Goal: Check status: Check status

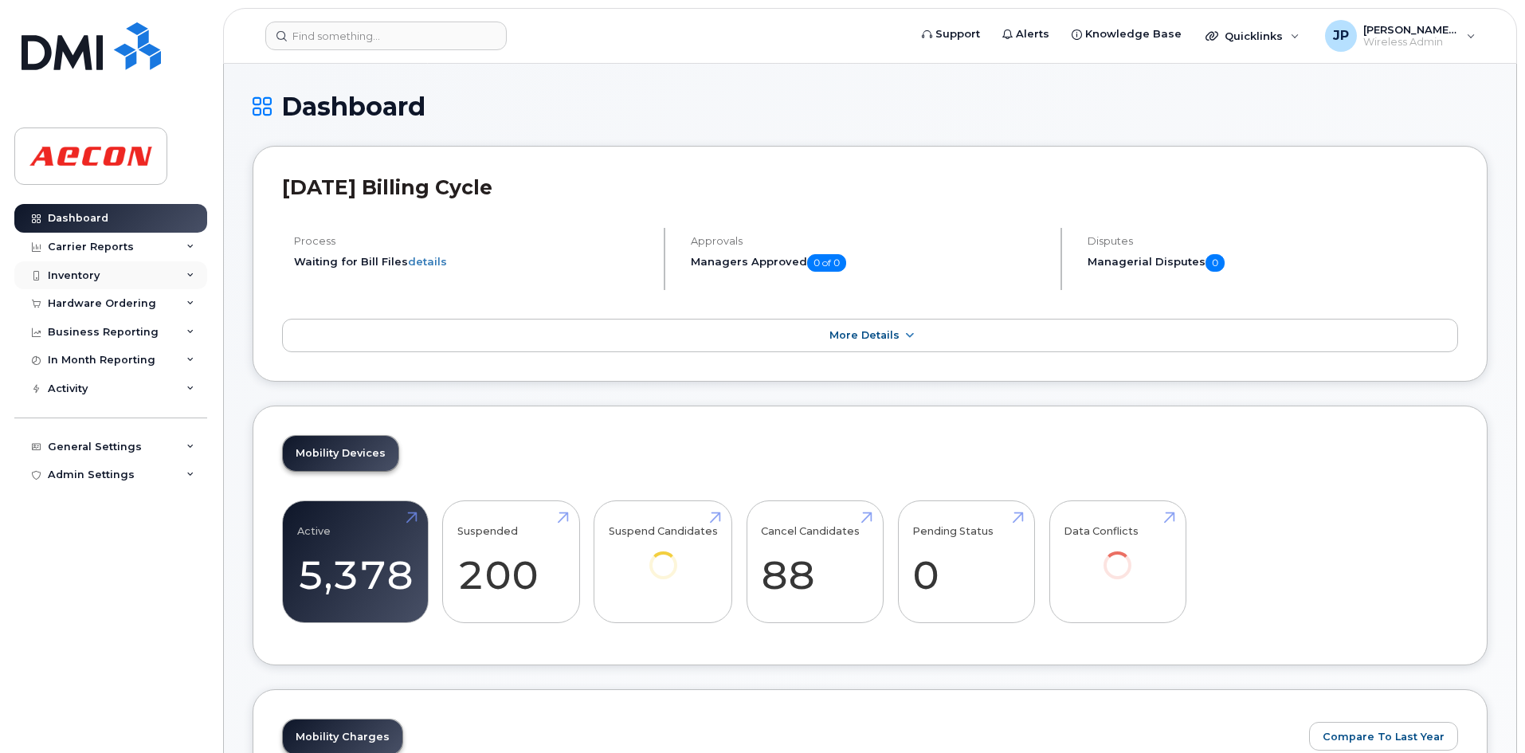
click at [108, 279] on div "Inventory" at bounding box center [110, 275] width 193 height 29
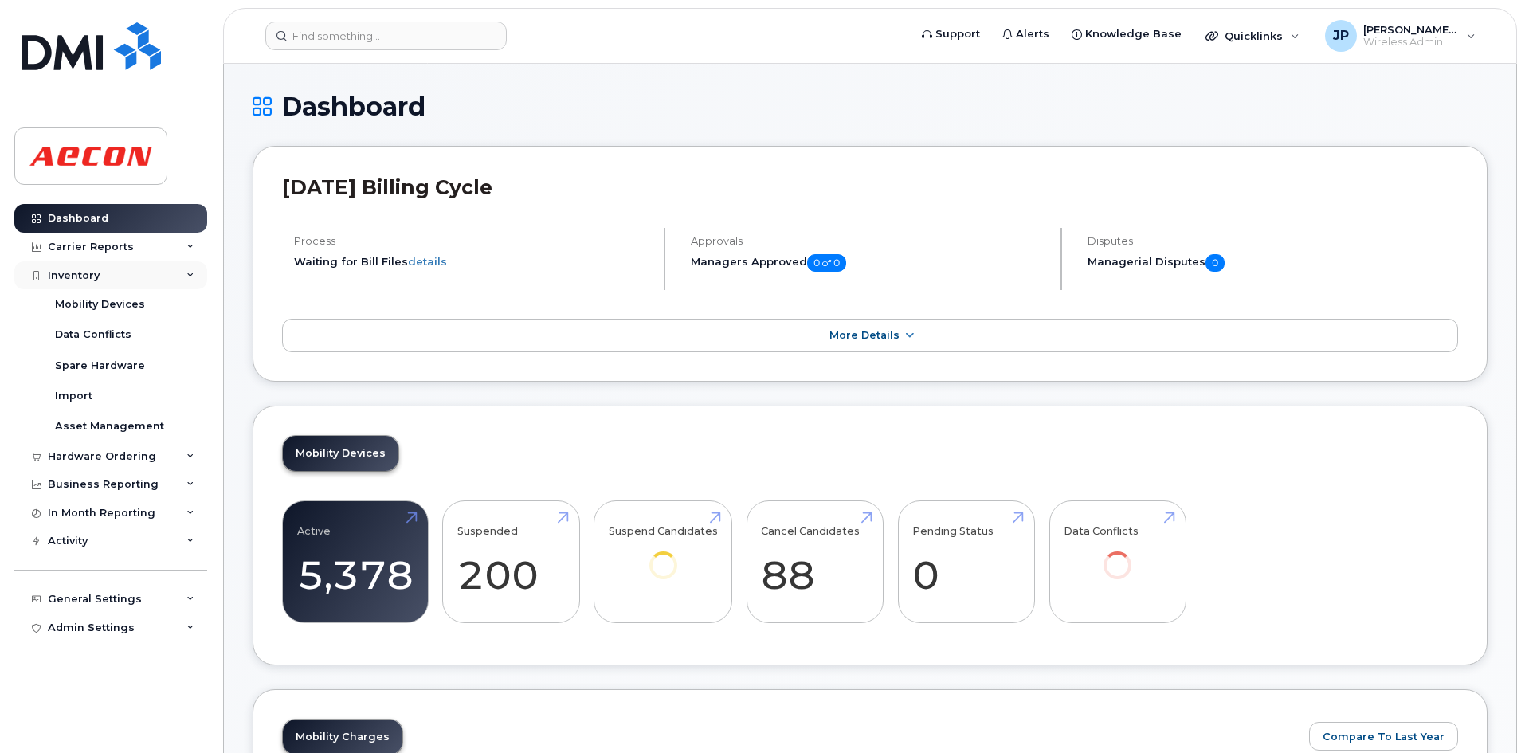
click at [112, 279] on div "Inventory" at bounding box center [110, 275] width 193 height 29
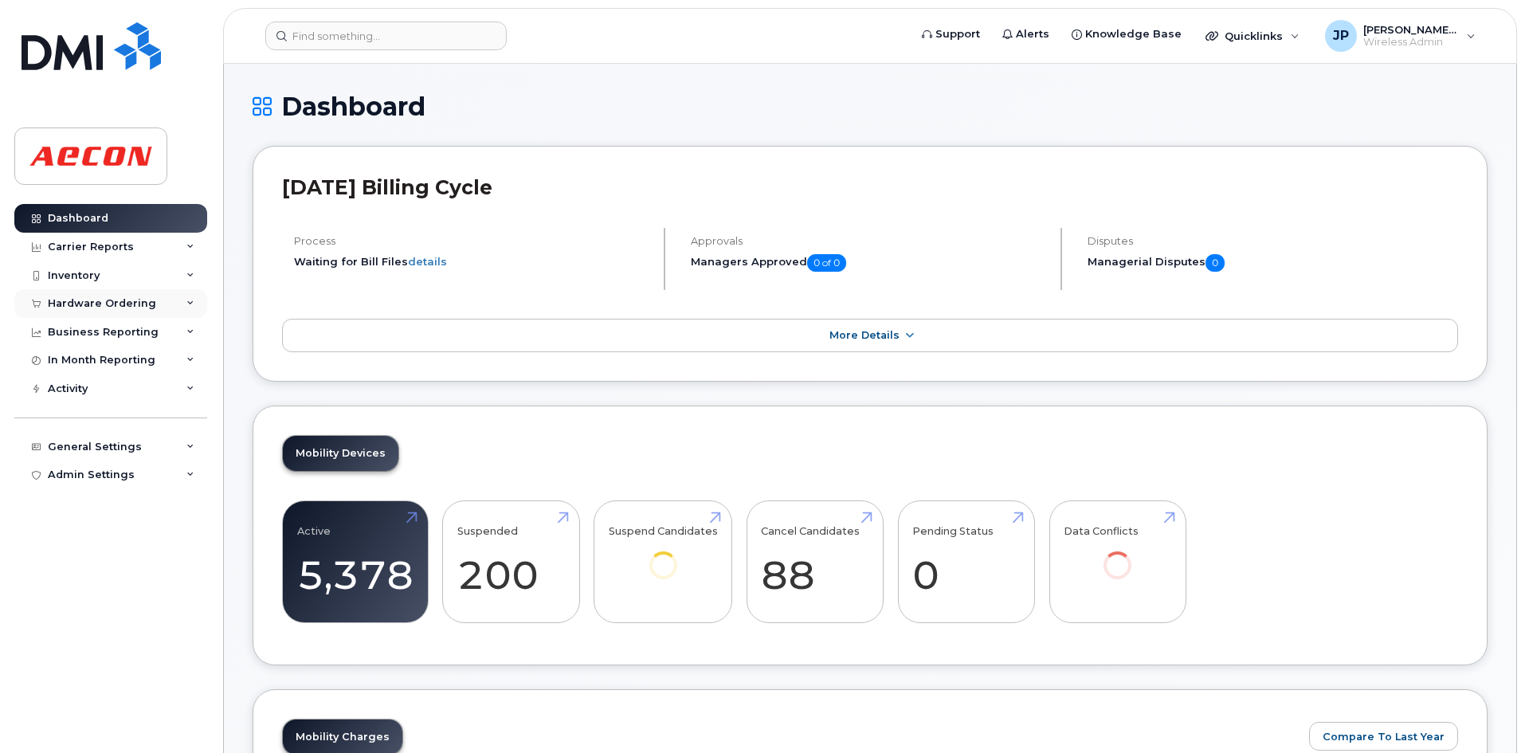
click at [121, 310] on div "Hardware Ordering" at bounding box center [110, 303] width 193 height 29
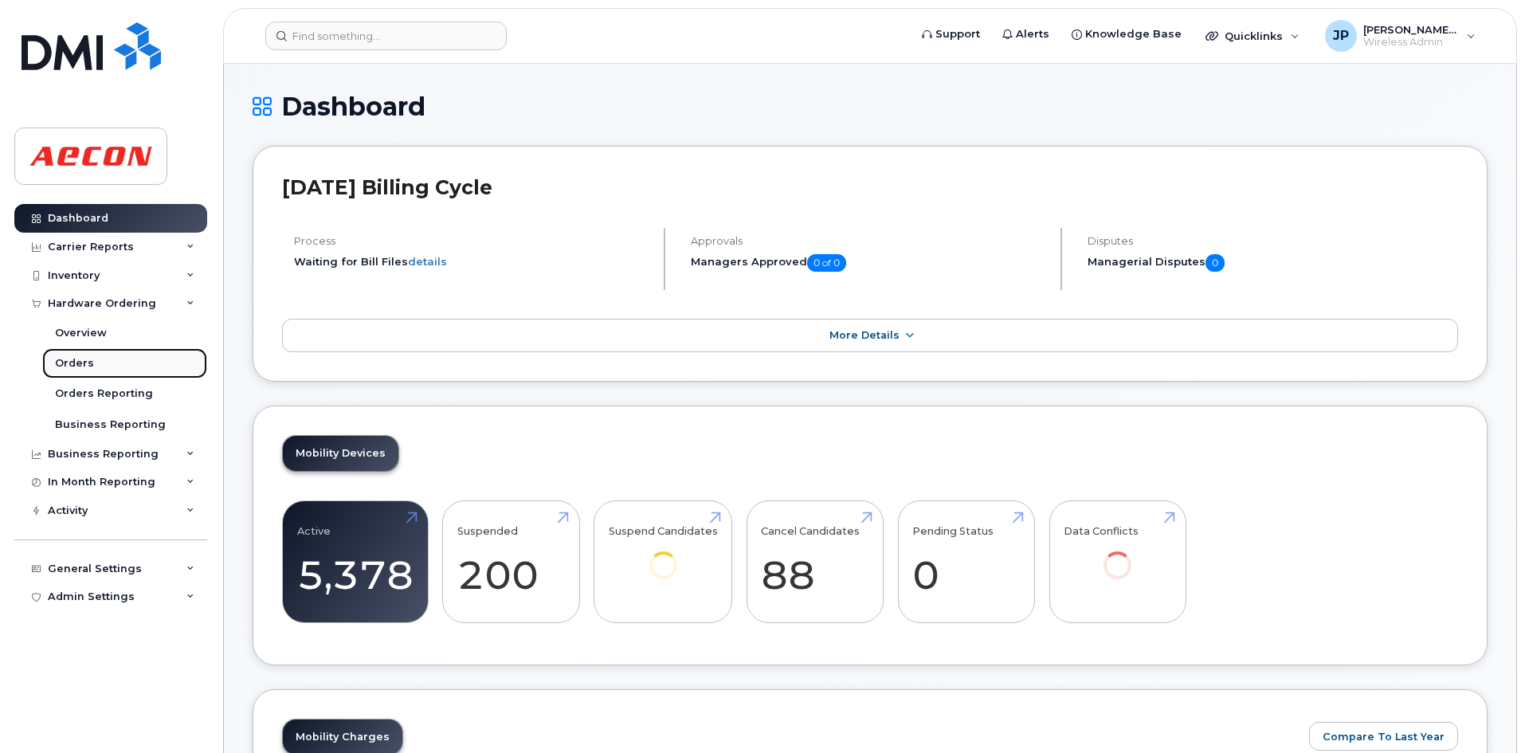
click at [119, 358] on link "Orders" at bounding box center [124, 363] width 165 height 30
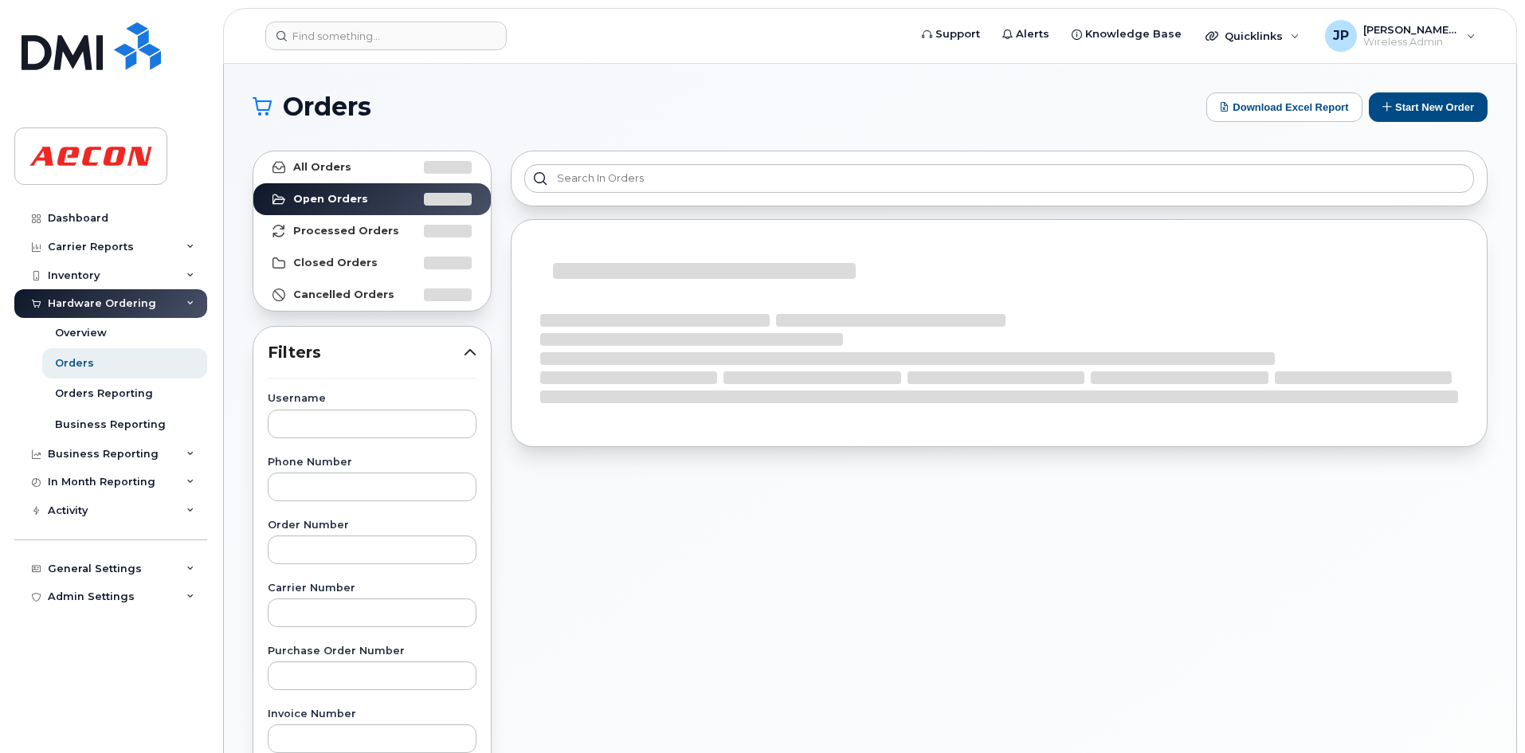
click at [329, 147] on div "All Orders Open Orders Processed Orders Closed Orders Cancelled Orders Filters …" at bounding box center [372, 700] width 258 height 1119
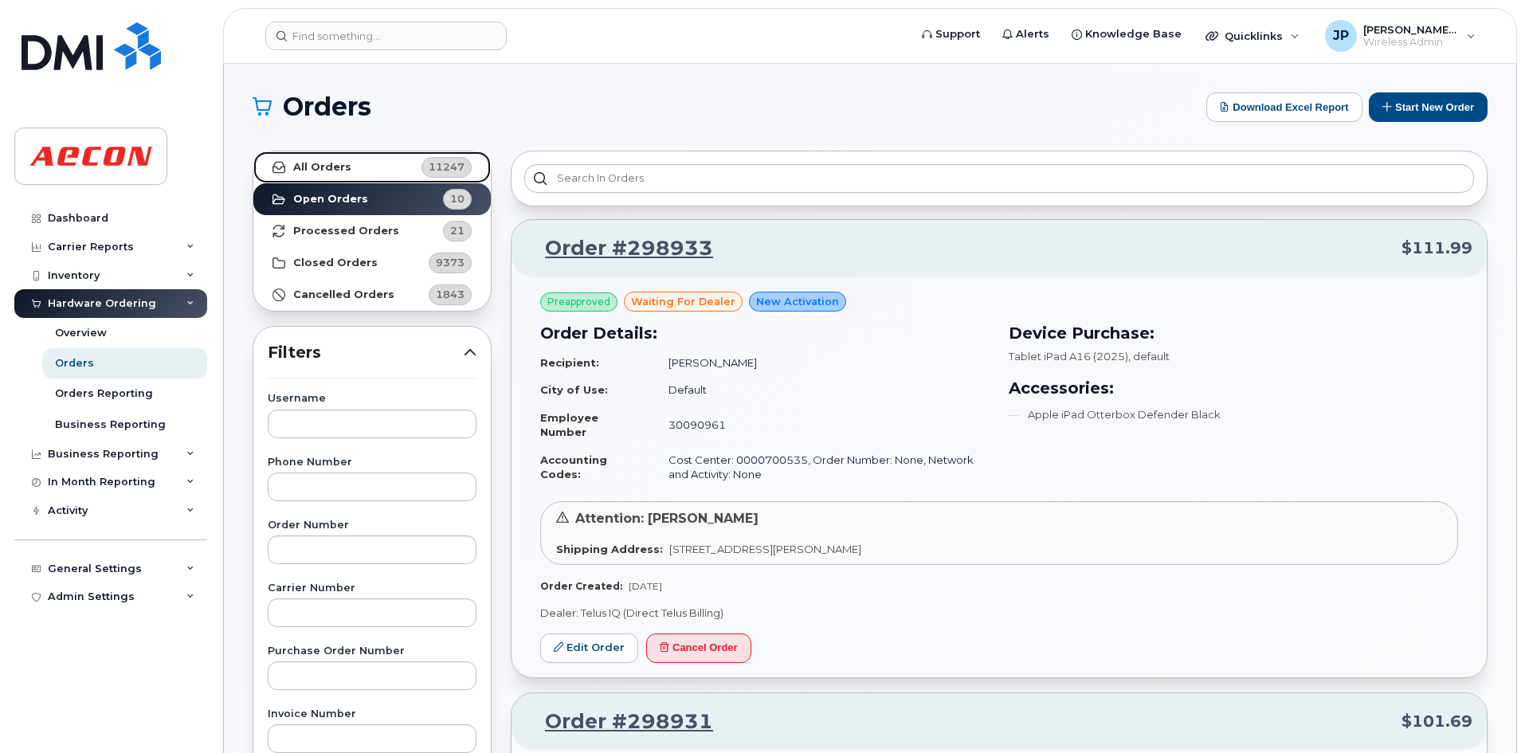
click at [338, 166] on strong "All Orders" at bounding box center [322, 167] width 58 height 13
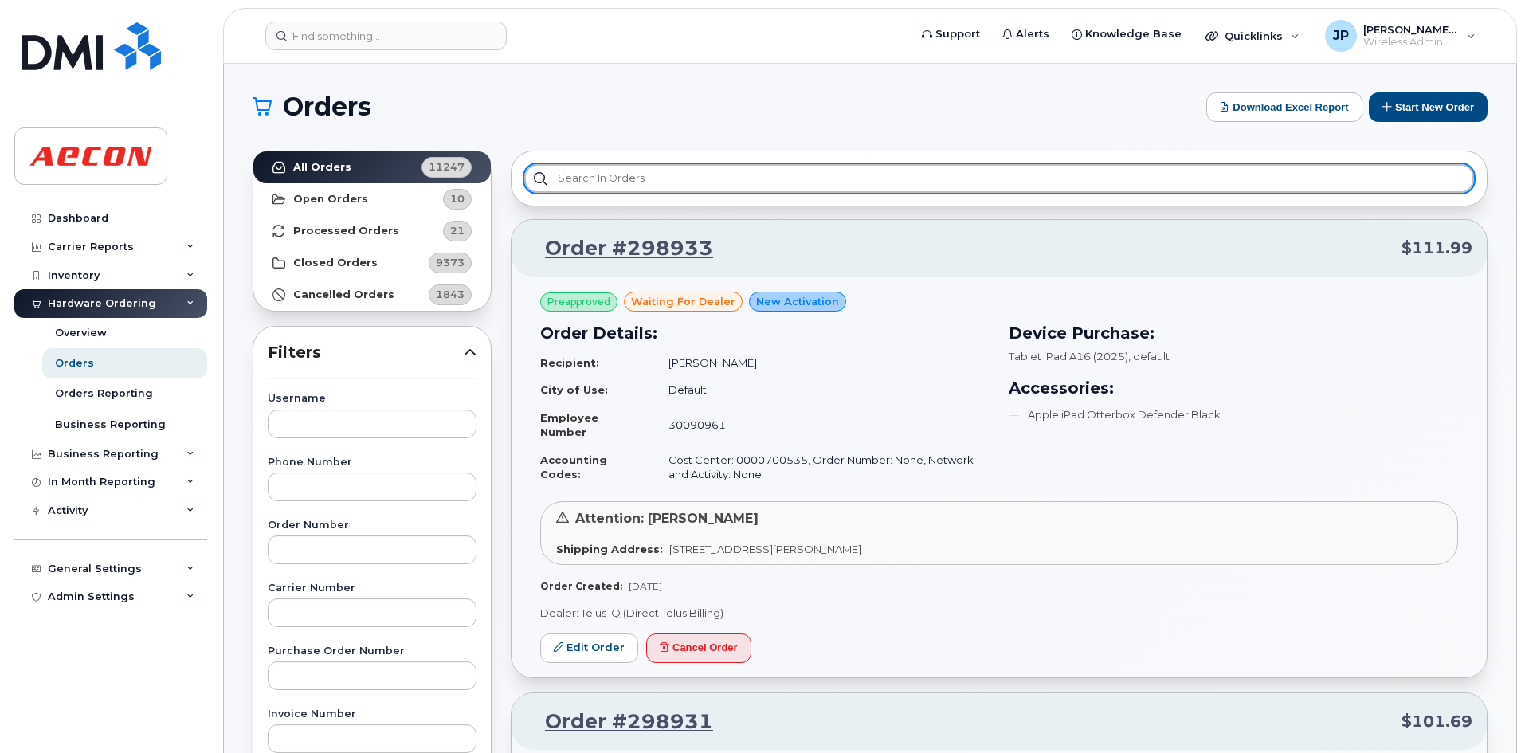
click at [562, 178] on input "text" at bounding box center [998, 178] width 949 height 29
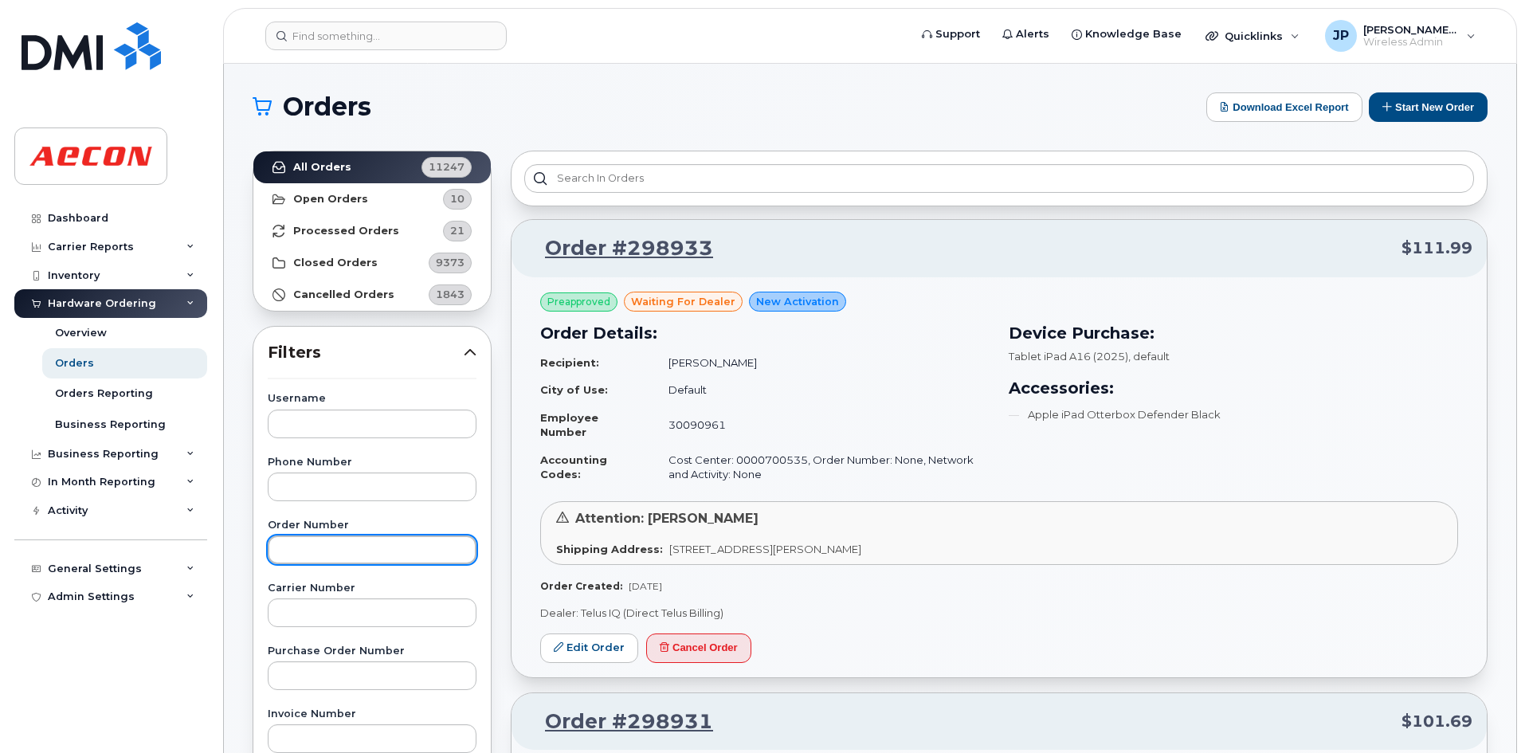
drag, startPoint x: 562, startPoint y: 178, endPoint x: 325, endPoint y: 546, distance: 438.1
click at [325, 546] on input "text" at bounding box center [372, 549] width 209 height 29
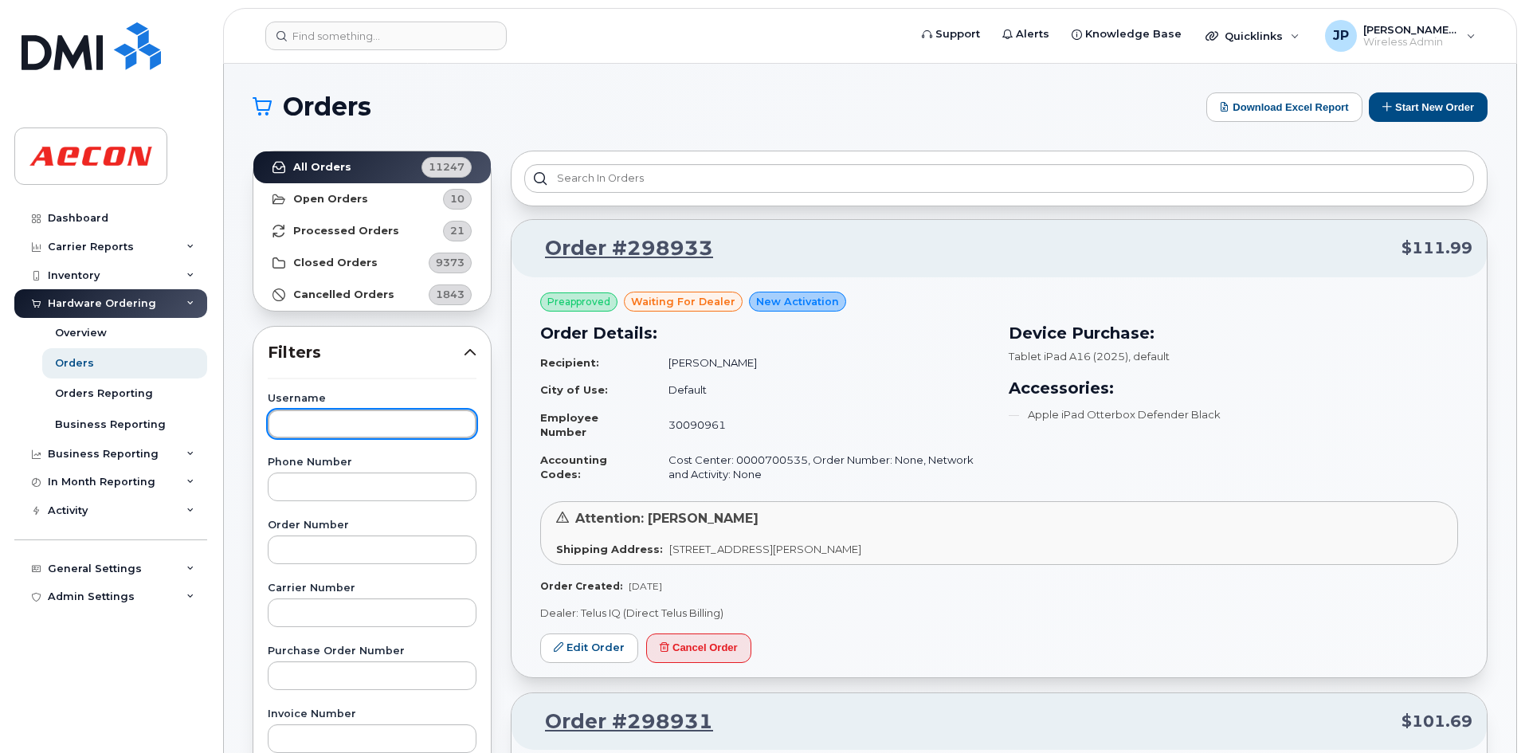
click at [307, 428] on input "text" at bounding box center [372, 423] width 209 height 29
click at [332, 428] on input "text" at bounding box center [372, 423] width 209 height 29
paste input "[PERSON_NAME]"
type input "[PERSON_NAME]"
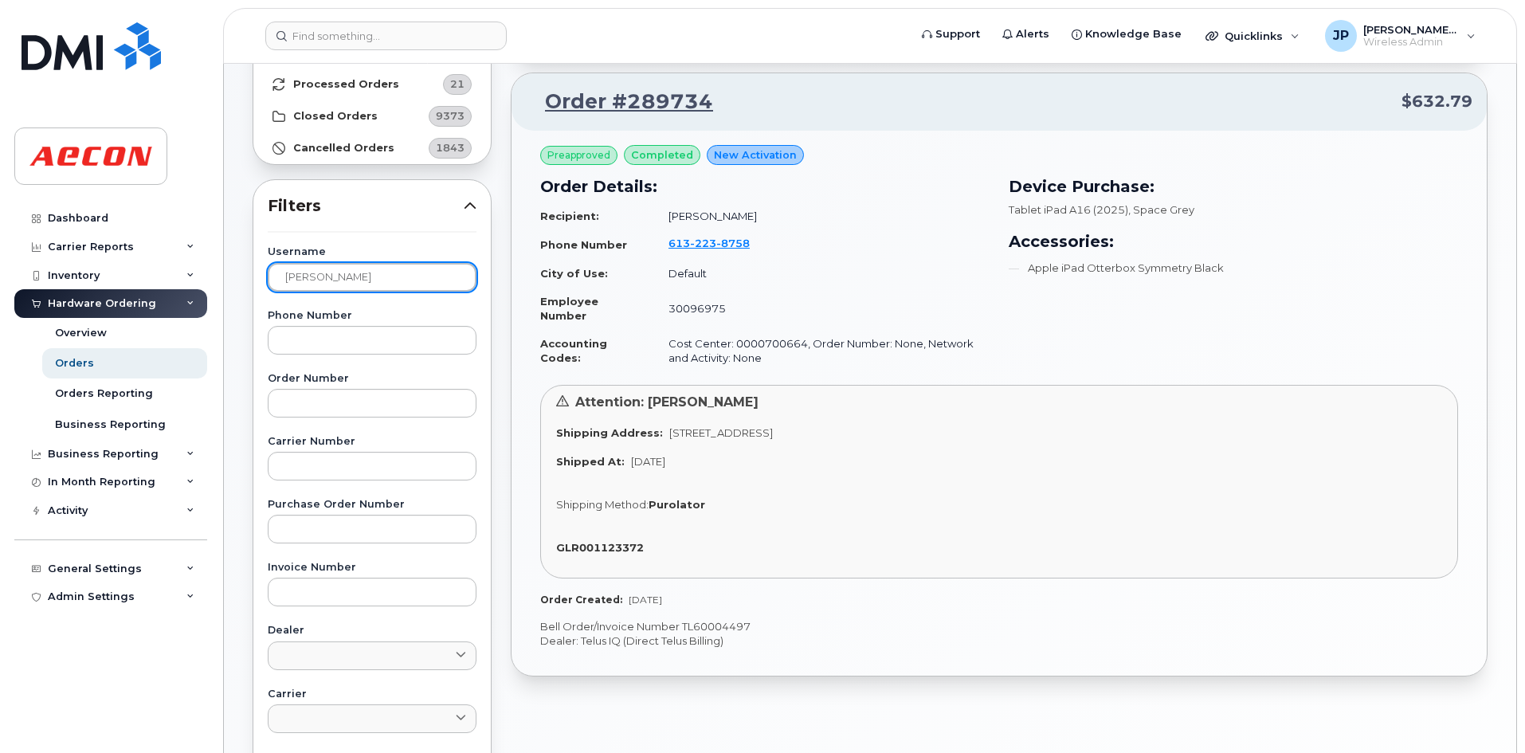
scroll to position [2, 0]
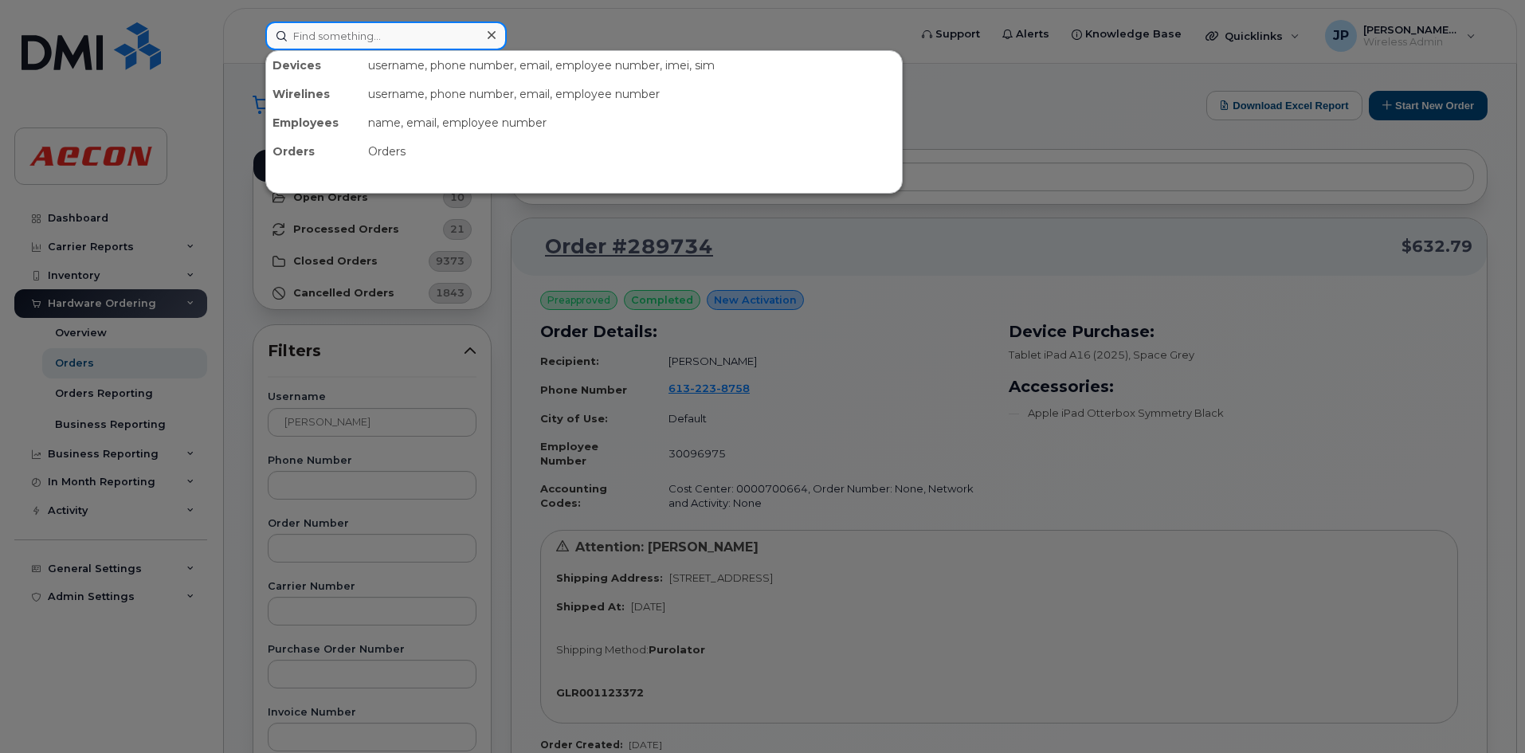
click at [377, 33] on input at bounding box center [385, 36] width 241 height 29
paste input "WO1063263"
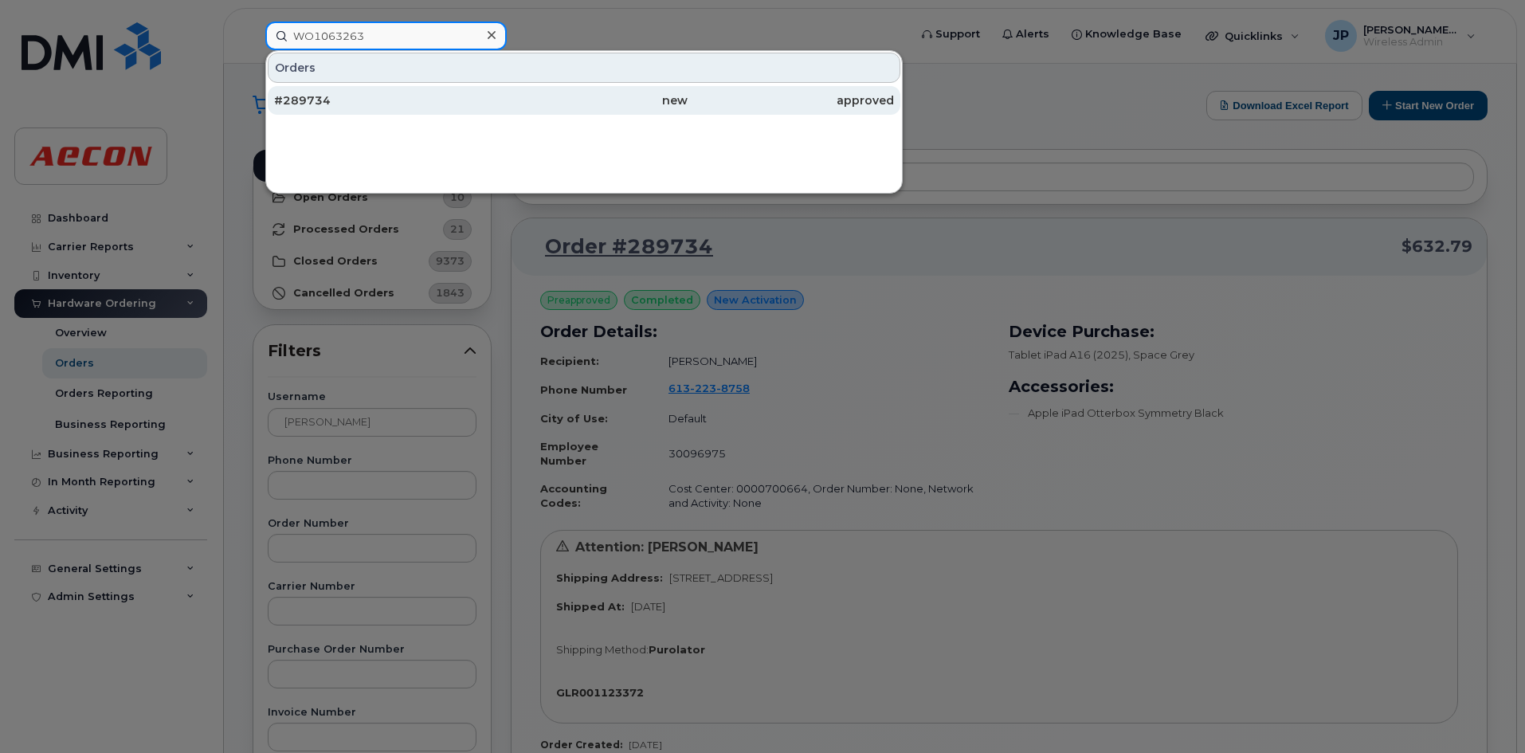
type input "WO1063263"
click at [362, 104] on div "#289734" at bounding box center [377, 100] width 206 height 16
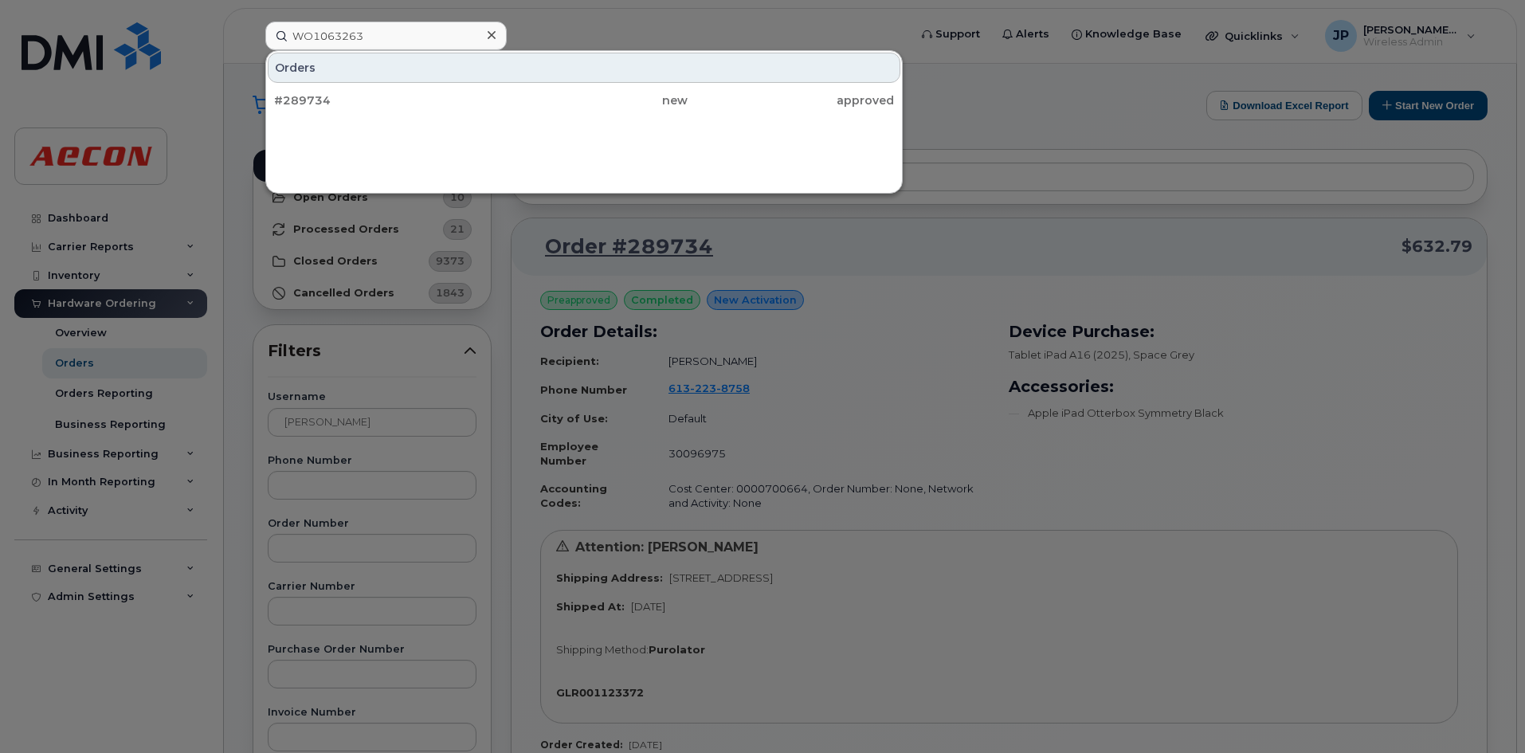
click at [843, 380] on div at bounding box center [762, 376] width 1525 height 753
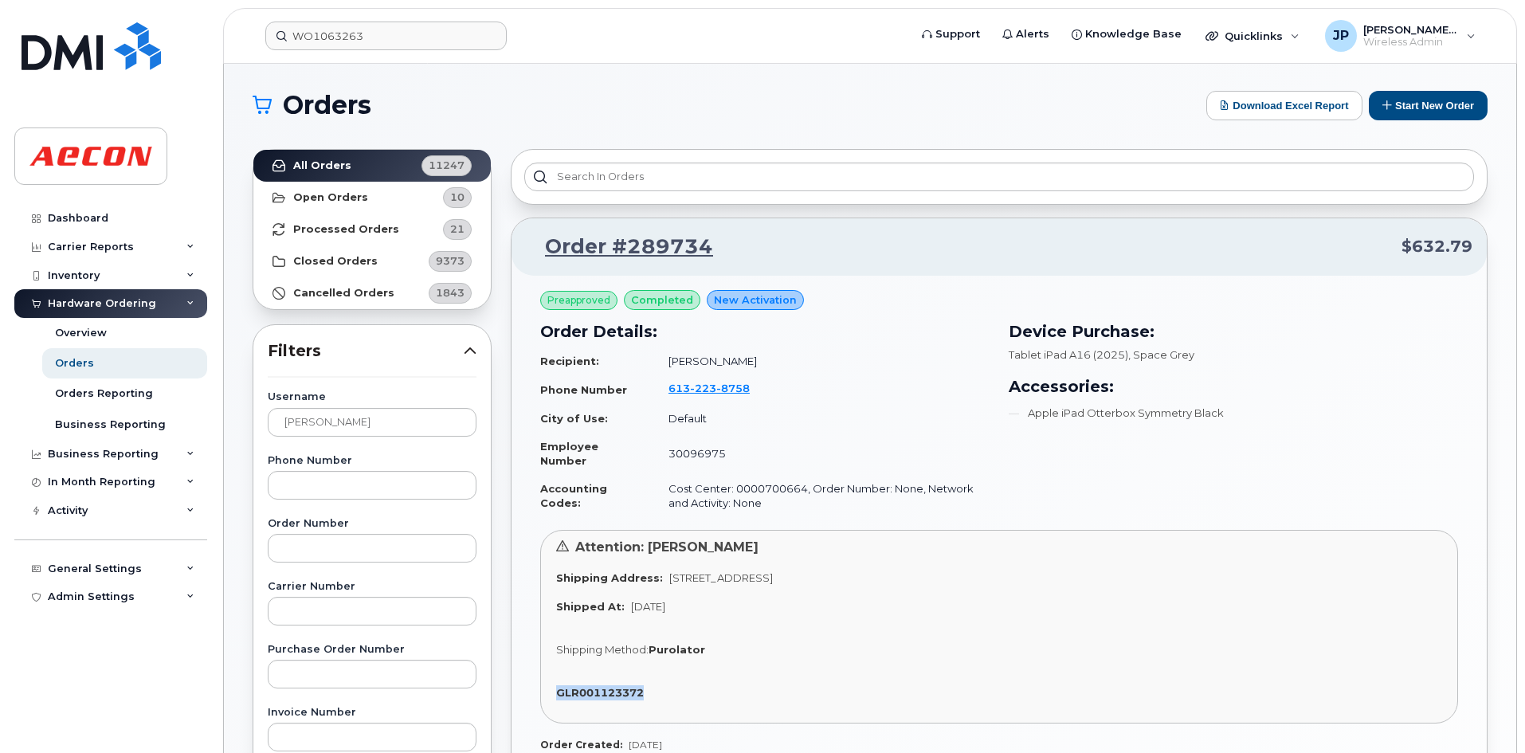
drag, startPoint x: 655, startPoint y: 690, endPoint x: 552, endPoint y: 690, distance: 102.7
click at [552, 690] on div "Attention: [PERSON_NAME] Shipping Address: [STREET_ADDRESS] Shipped At: [DATE] …" at bounding box center [999, 627] width 918 height 194
copy strong "GLR001123372"
drag, startPoint x: 707, startPoint y: 252, endPoint x: 545, endPoint y: 249, distance: 161.7
click at [545, 249] on p "Order #289734 $632.79" at bounding box center [999, 247] width 946 height 29
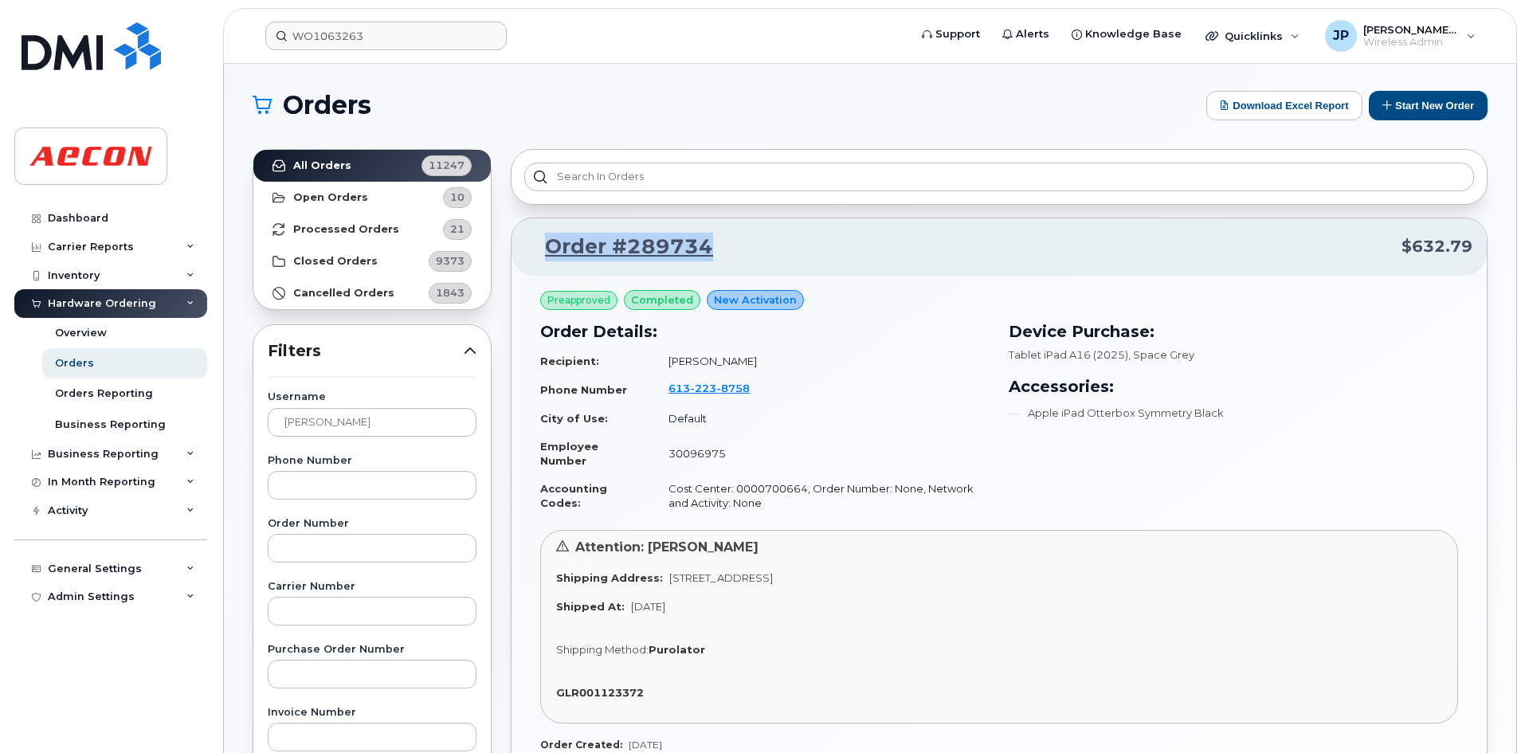
copy link "Order #289734"
drag, startPoint x: 663, startPoint y: 577, endPoint x: 707, endPoint y: 605, distance: 52.2
click at [707, 605] on div "Attention: [PERSON_NAME] Shipping Address: [STREET_ADDRESS] Shipped At: [DATE] …" at bounding box center [999, 627] width 918 height 194
copy div "[STREET_ADDRESS] Shipped At: [DATE]"
click at [731, 645] on div "Shipping Method: Purolator" at bounding box center [999, 649] width 886 height 15
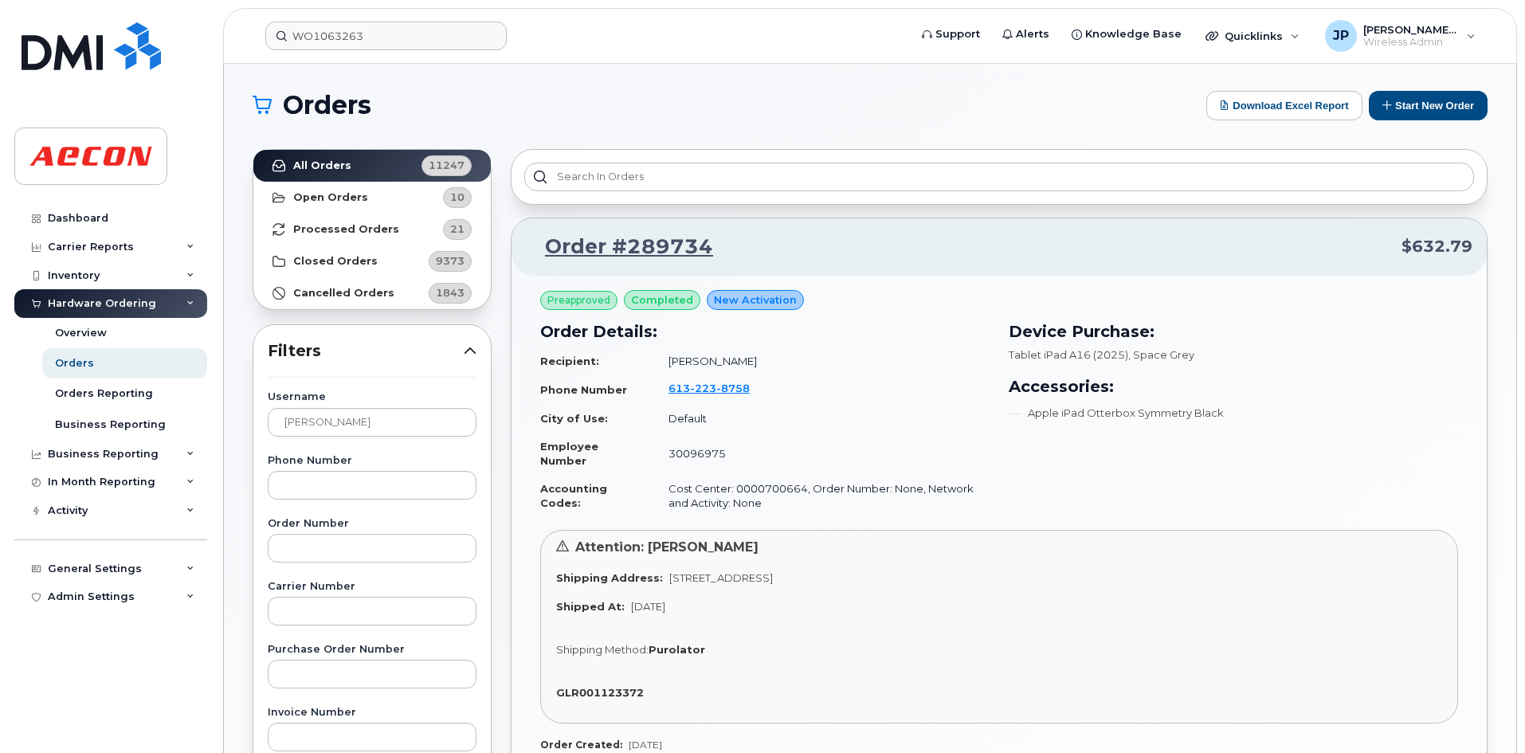
drag, startPoint x: 901, startPoint y: 575, endPoint x: 845, endPoint y: 579, distance: 55.9
click at [845, 579] on div "Shipping Address: [STREET_ADDRESS]" at bounding box center [999, 577] width 886 height 15
copy span "K7S 0B6"
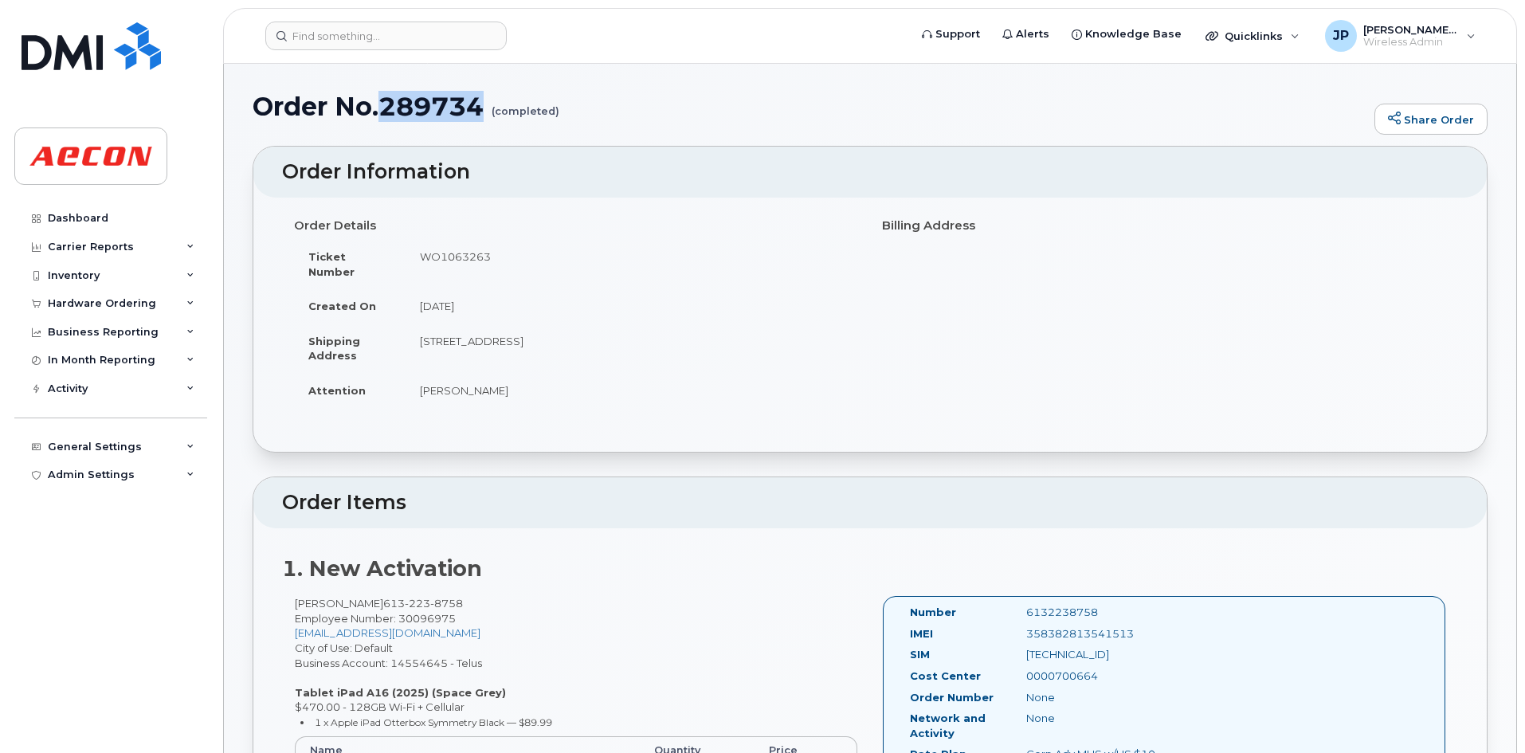
drag, startPoint x: 493, startPoint y: 112, endPoint x: 383, endPoint y: 105, distance: 110.1
click at [383, 105] on h1 "Order No.289734 (completed)" at bounding box center [809, 106] width 1114 height 28
copy h1 "289734"
